Goal: Purchase product/service

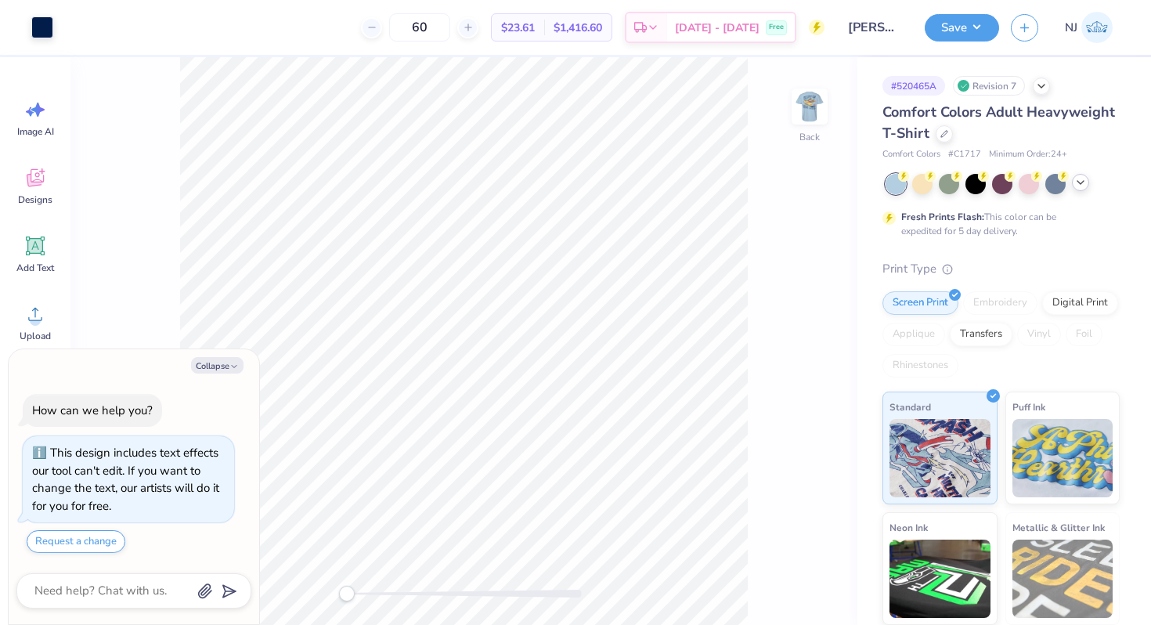
click at [1082, 182] on polyline at bounding box center [1080, 182] width 6 height 3
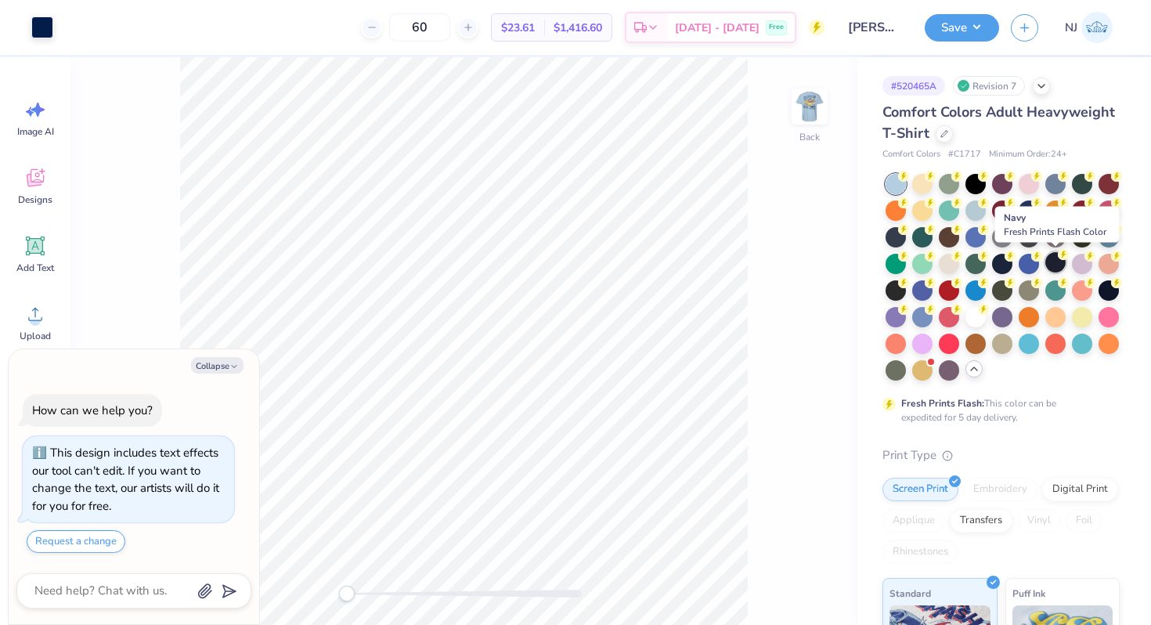
click at [1058, 260] on div at bounding box center [1055, 262] width 20 height 20
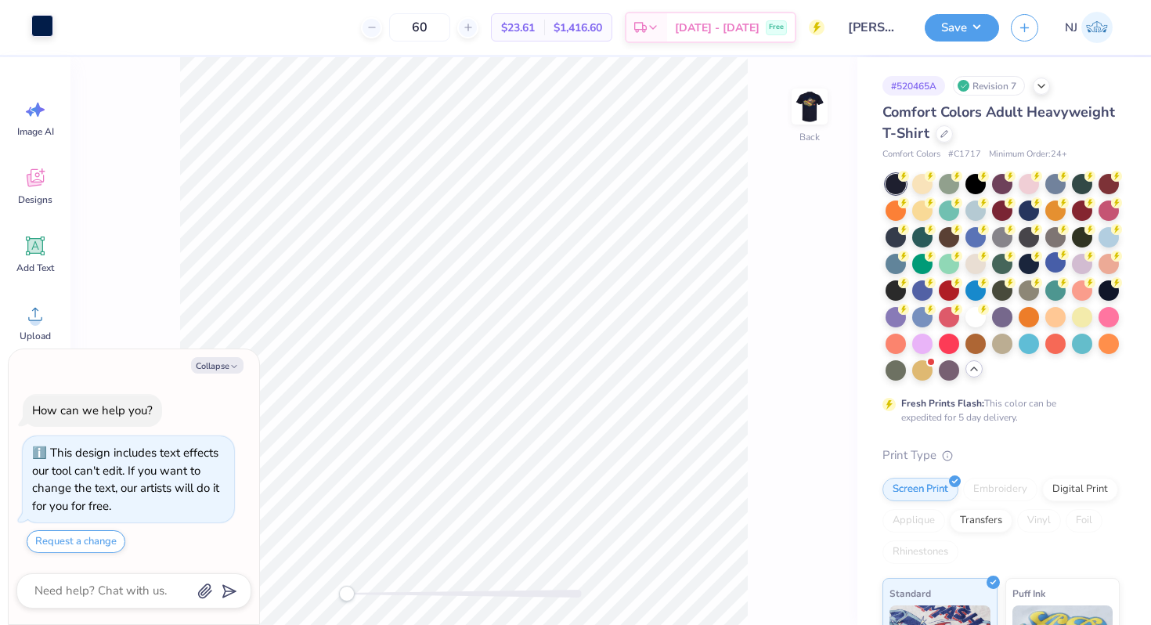
click at [52, 37] on div at bounding box center [42, 26] width 22 height 22
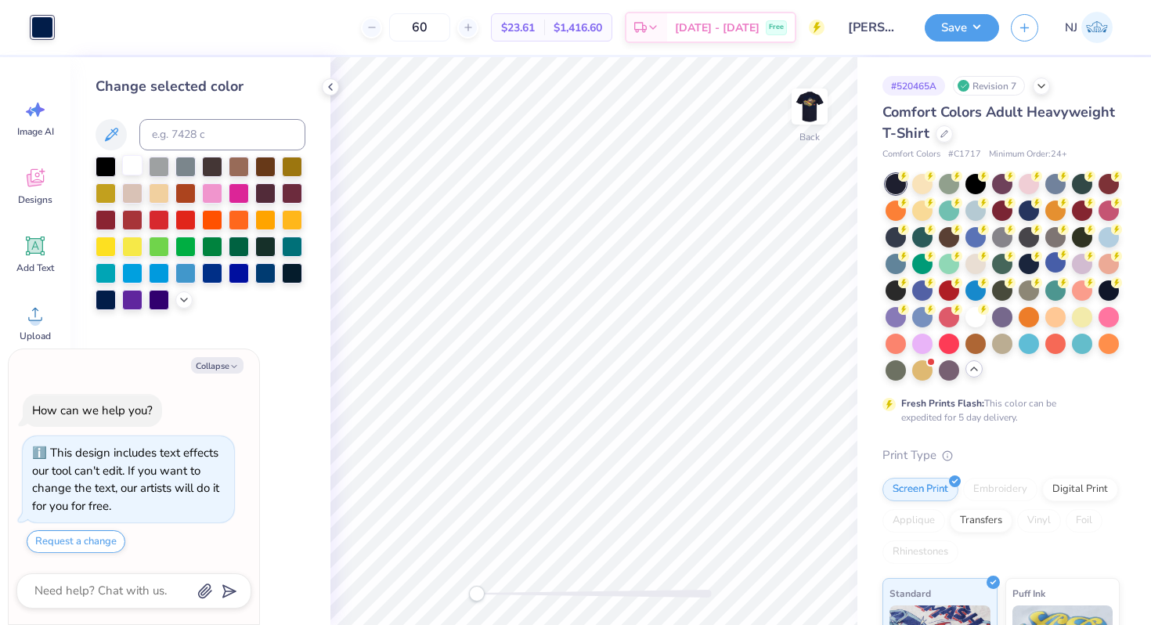
click at [135, 169] on div at bounding box center [132, 165] width 20 height 20
click at [331, 93] on div at bounding box center [330, 86] width 17 height 17
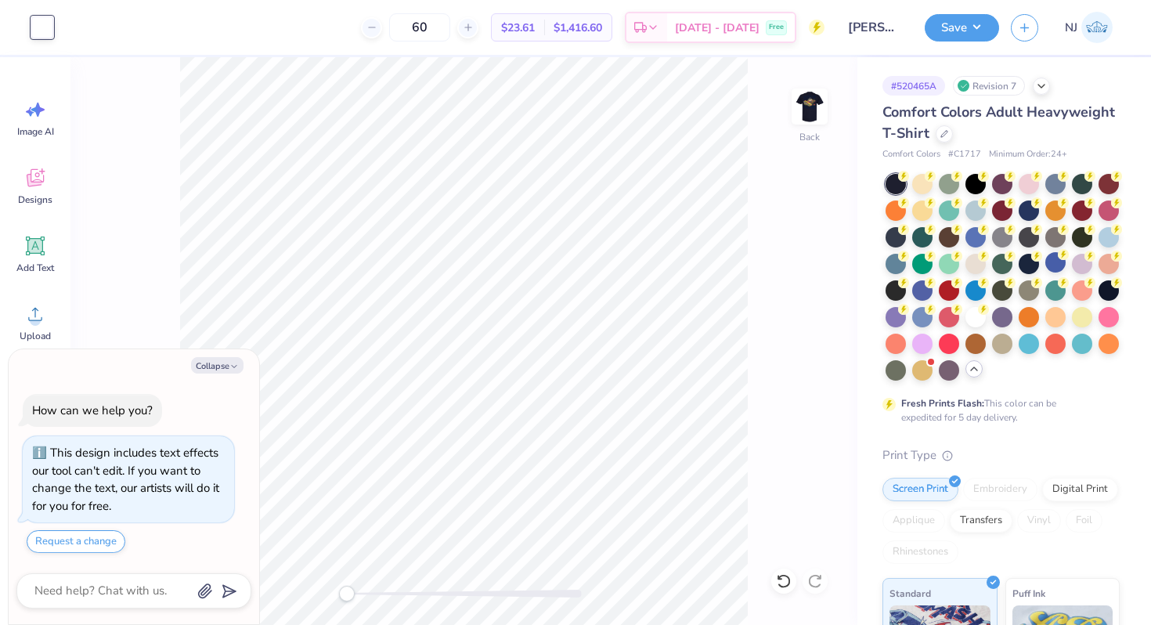
click at [813, 99] on img at bounding box center [809, 106] width 31 height 31
click at [161, 28] on div "60 $24.59 Per Item $1,475.40 Total Est. Delivery [DATE] - [DATE] Free" at bounding box center [487, 27] width 675 height 55
click at [130, 22] on div at bounding box center [127, 26] width 22 height 22
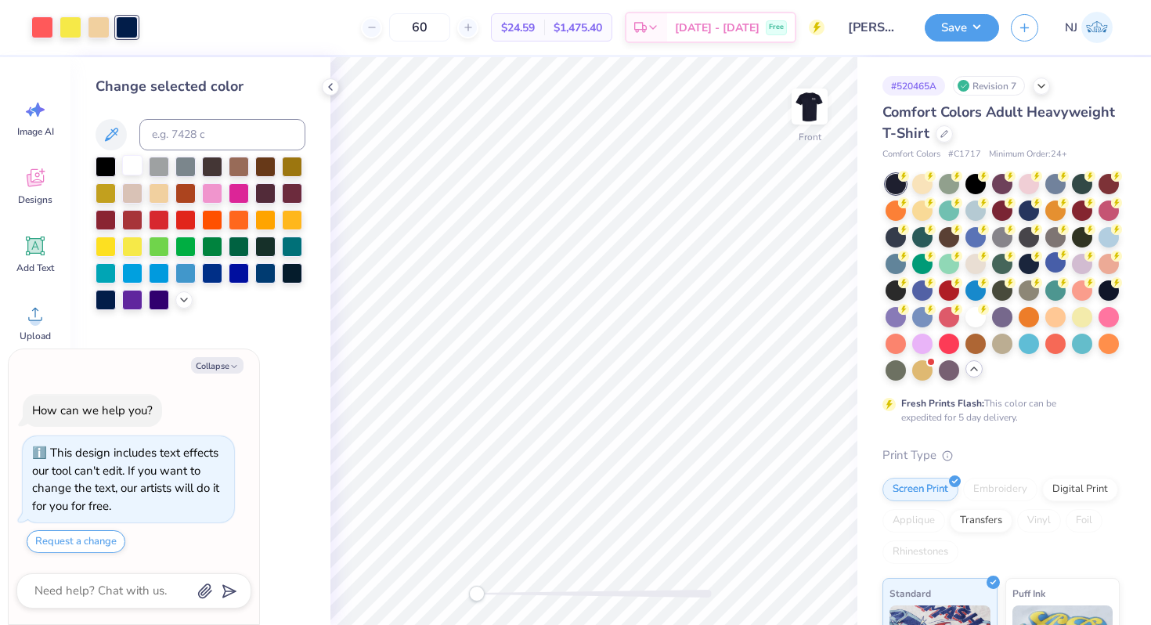
click at [128, 165] on div at bounding box center [132, 165] width 20 height 20
type textarea "x"
